Goal: Task Accomplishment & Management: Manage account settings

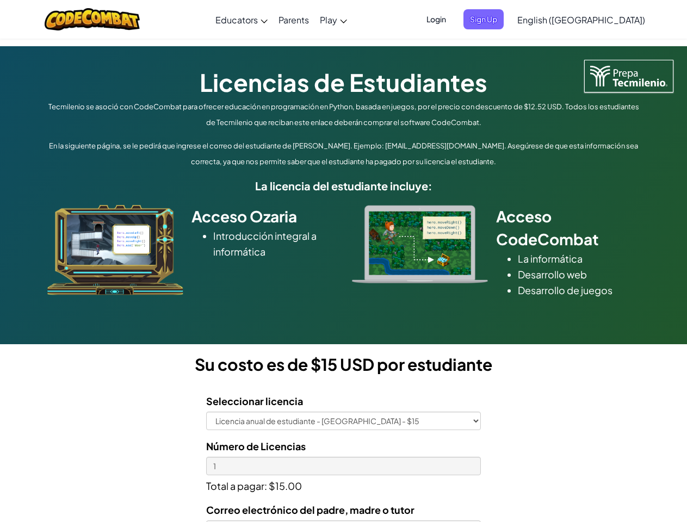
click at [344, 261] on div at bounding box center [420, 244] width 152 height 78
click at [453, 19] on span "Login" at bounding box center [436, 19] width 33 height 20
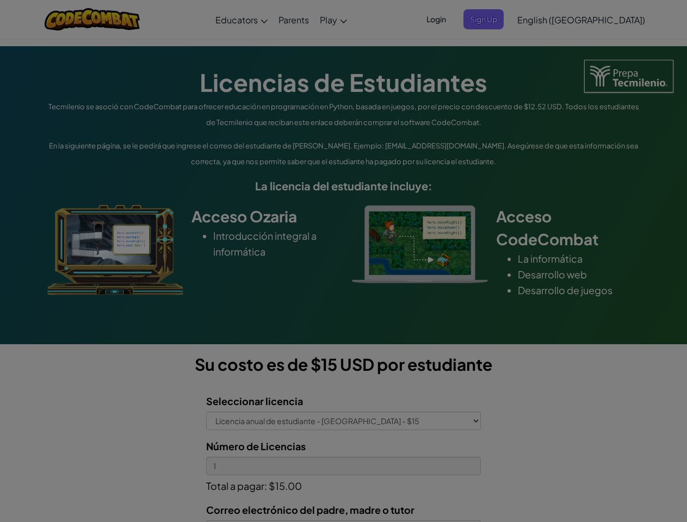
click at [502, 19] on div at bounding box center [343, 261] width 687 height 522
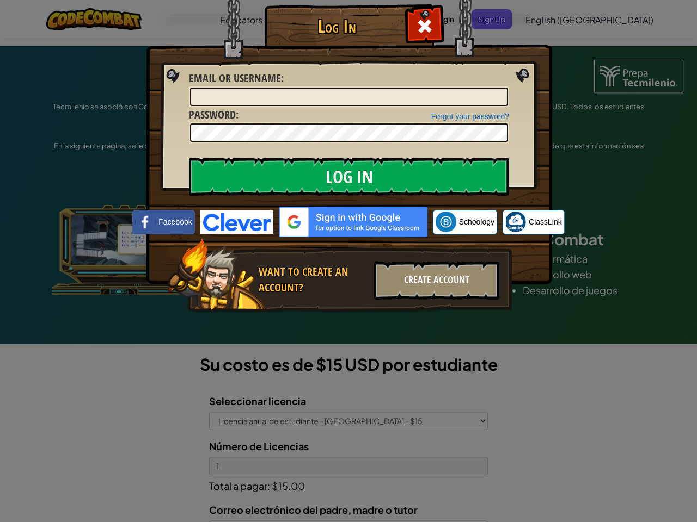
click at [550, 19] on div "Log In Unknown Error Email or Username : Forgot your password? Password : Log I…" at bounding box center [348, 261] width 697 height 522
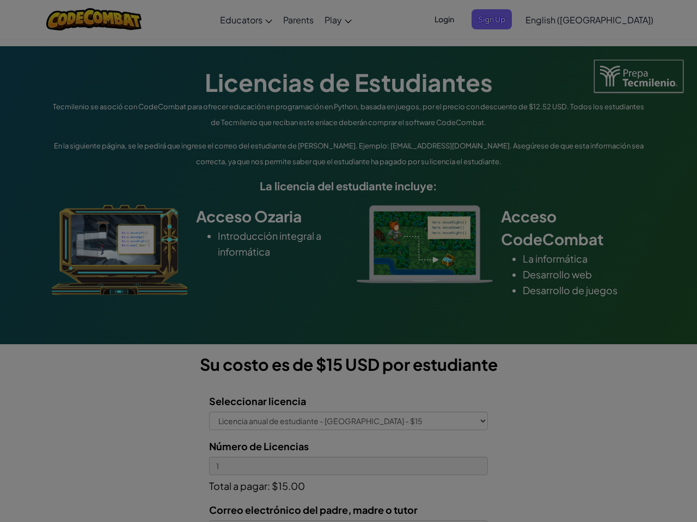
click at [550, 19] on div "Log In Unknown Error Email or Username : Forgot your password? Password : Log I…" at bounding box center [348, 261] width 697 height 522
click at [608, 20] on div at bounding box center [348, 261] width 697 height 522
